Goal: Information Seeking & Learning: Learn about a topic

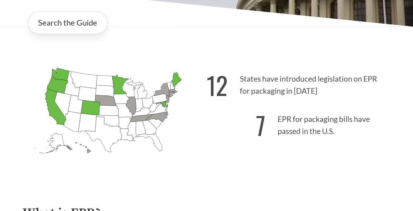
scroll to position [98, 0]
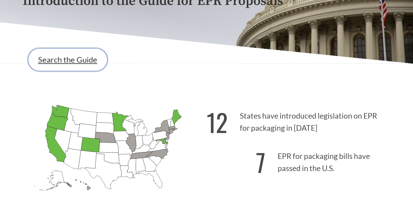
click at [89, 58] on link "Search the Guide" at bounding box center [67, 59] width 79 height 23
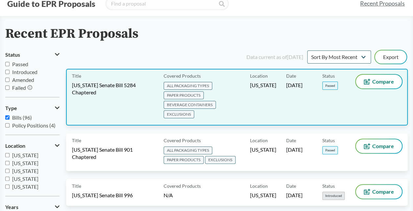
scroll to position [33, 0]
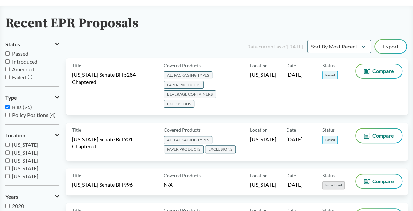
click at [7, 54] on input "Passed" at bounding box center [7, 54] width 4 height 4
checkbox input "true"
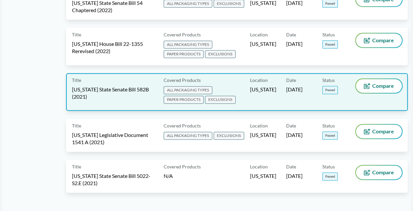
scroll to position [400, 0]
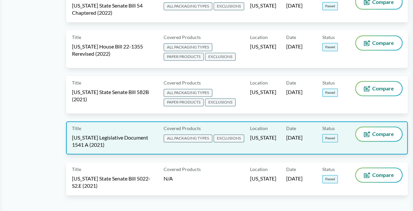
click at [125, 133] on div "Title [US_STATE] Legislative Document 1541 A (2021)" at bounding box center [116, 137] width 89 height 21
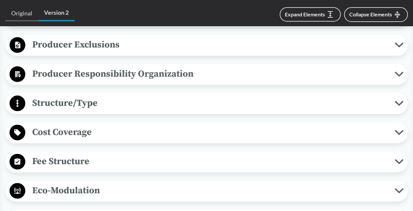
scroll to position [361, 0]
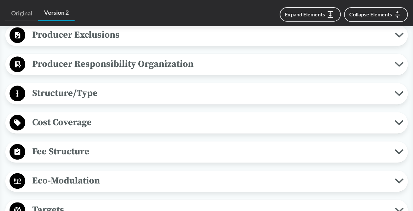
click at [395, 91] on icon at bounding box center [398, 93] width 9 height 5
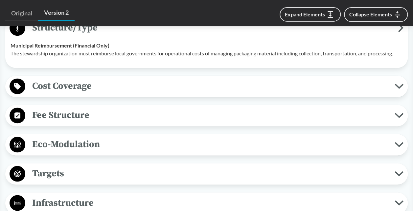
scroll to position [460, 0]
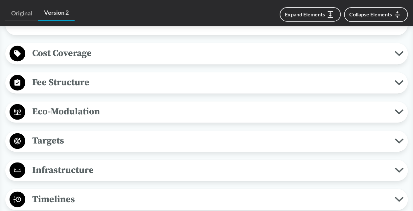
click at [398, 75] on button "Fee Structure" at bounding box center [207, 83] width 398 height 17
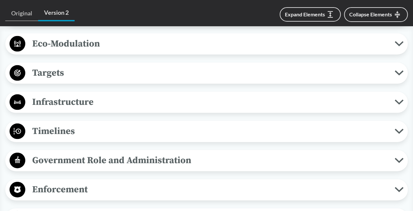
scroll to position [624, 0]
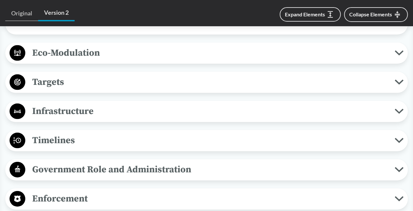
click at [395, 78] on button "Targets" at bounding box center [207, 82] width 398 height 17
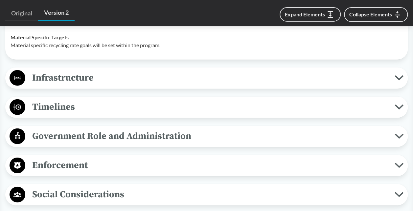
scroll to position [755, 0]
click at [391, 99] on span "Timelines" at bounding box center [209, 106] width 369 height 15
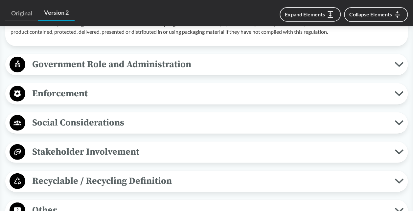
scroll to position [853, 0]
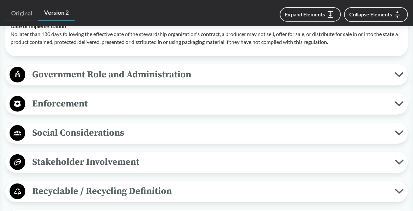
click at [386, 97] on span "Enforcement" at bounding box center [209, 104] width 369 height 15
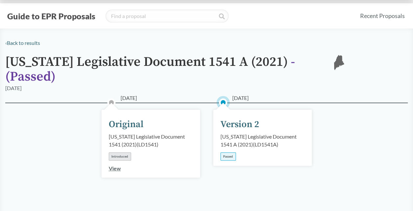
scroll to position [0, 0]
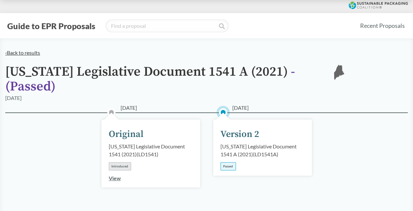
click at [34, 50] on link "‹ Back to results" at bounding box center [22, 53] width 35 height 6
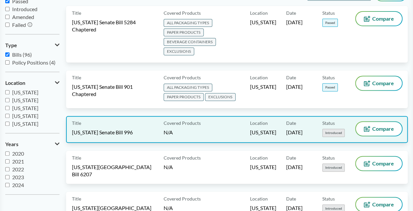
scroll to position [98, 0]
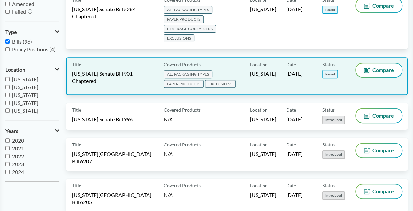
click at [133, 69] on div "Title [US_STATE] Senate Bill 901 Chaptered" at bounding box center [116, 76] width 89 height 26
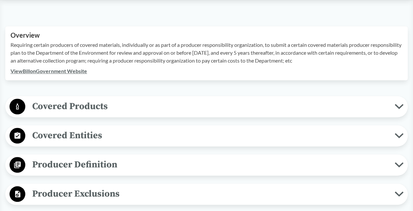
scroll to position [197, 0]
